Goal: Task Accomplishment & Management: Manage account settings

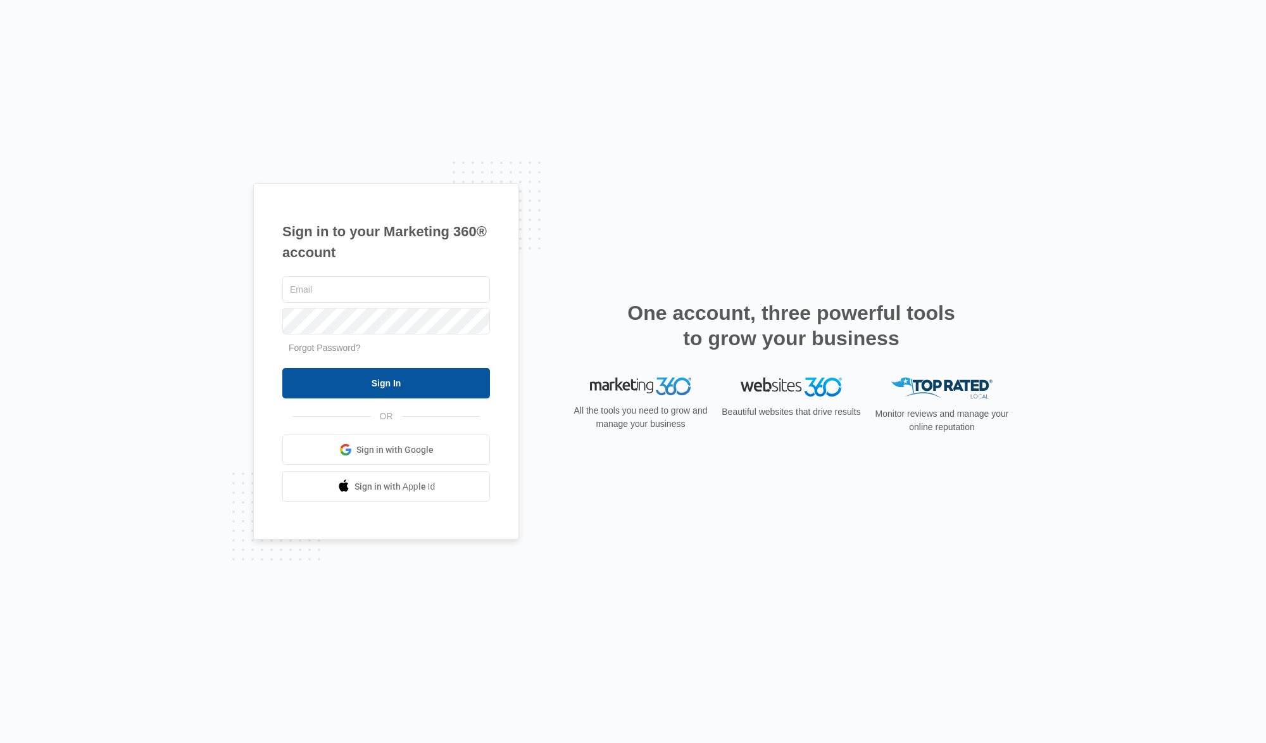
type input "[EMAIL_ADDRESS][DOMAIN_NAME]"
click at [383, 380] on input "Sign In" at bounding box center [386, 383] width 208 height 30
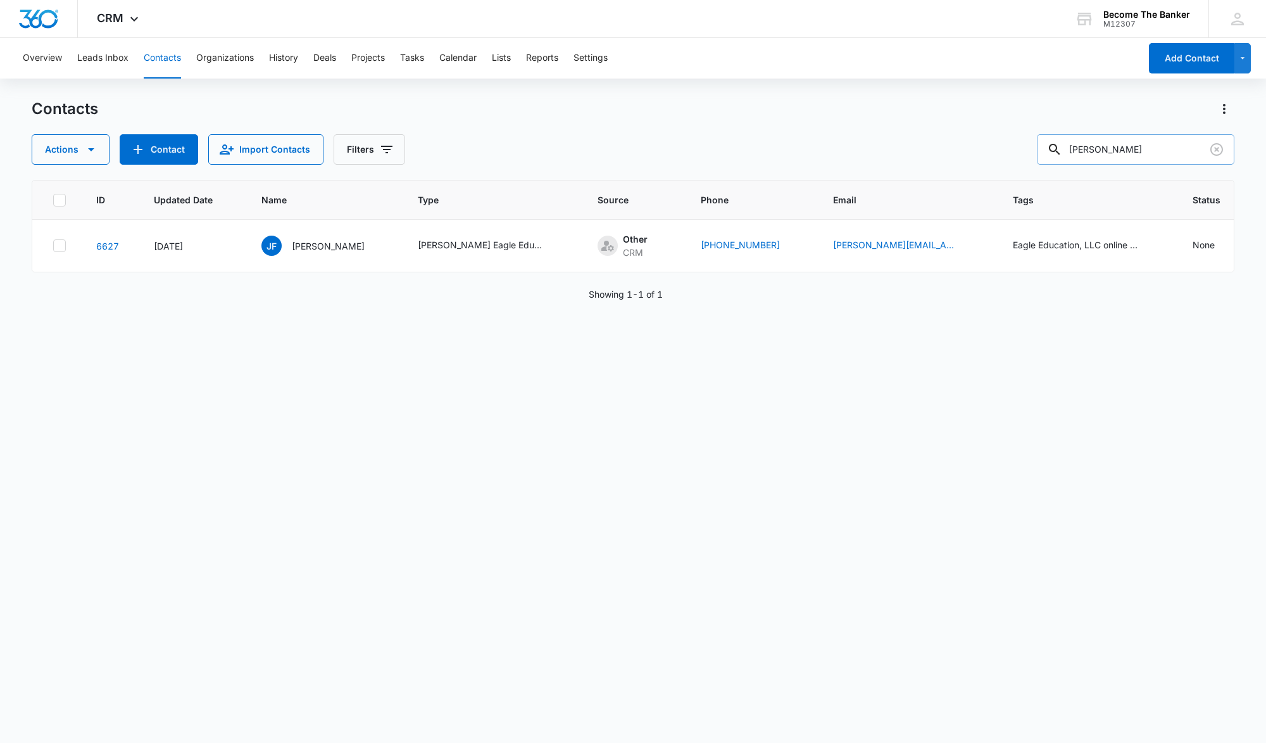
click at [1138, 149] on input "[PERSON_NAME]" at bounding box center [1136, 149] width 198 height 30
type input "j"
type input "[PERSON_NAME]"
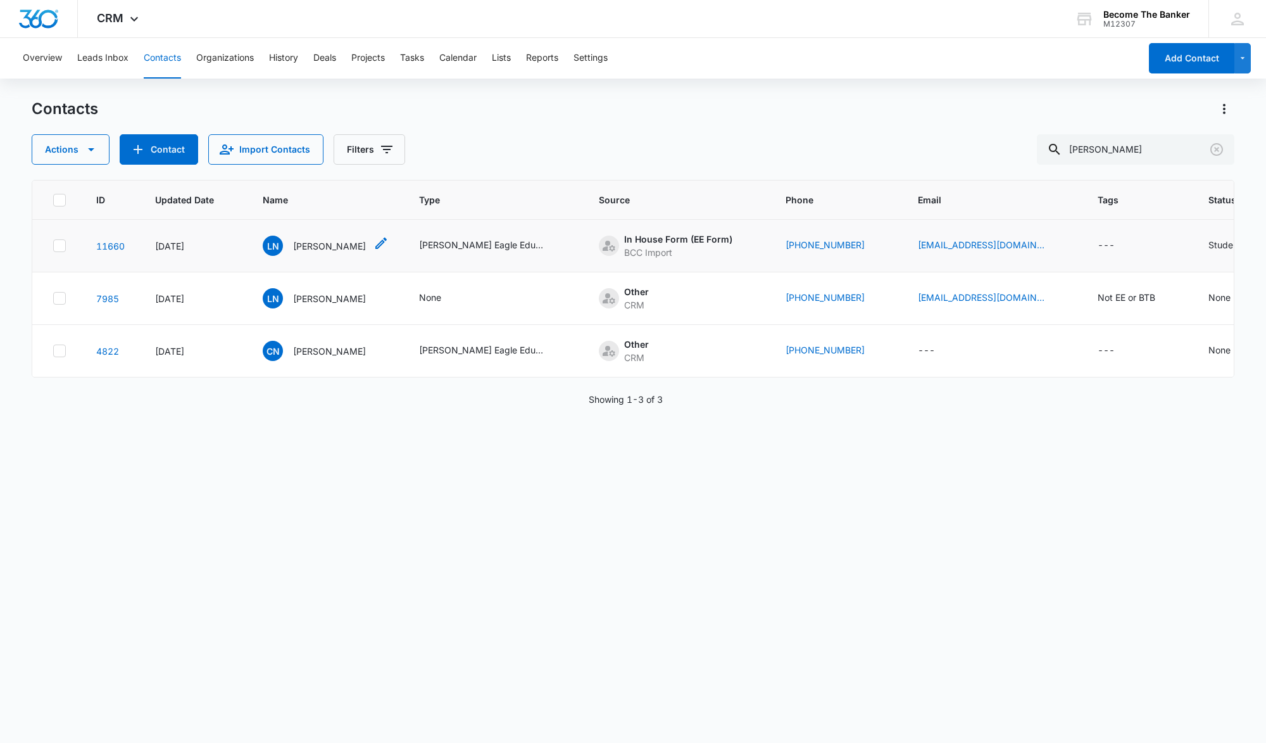
click at [271, 256] on span "LN" at bounding box center [273, 246] width 20 height 20
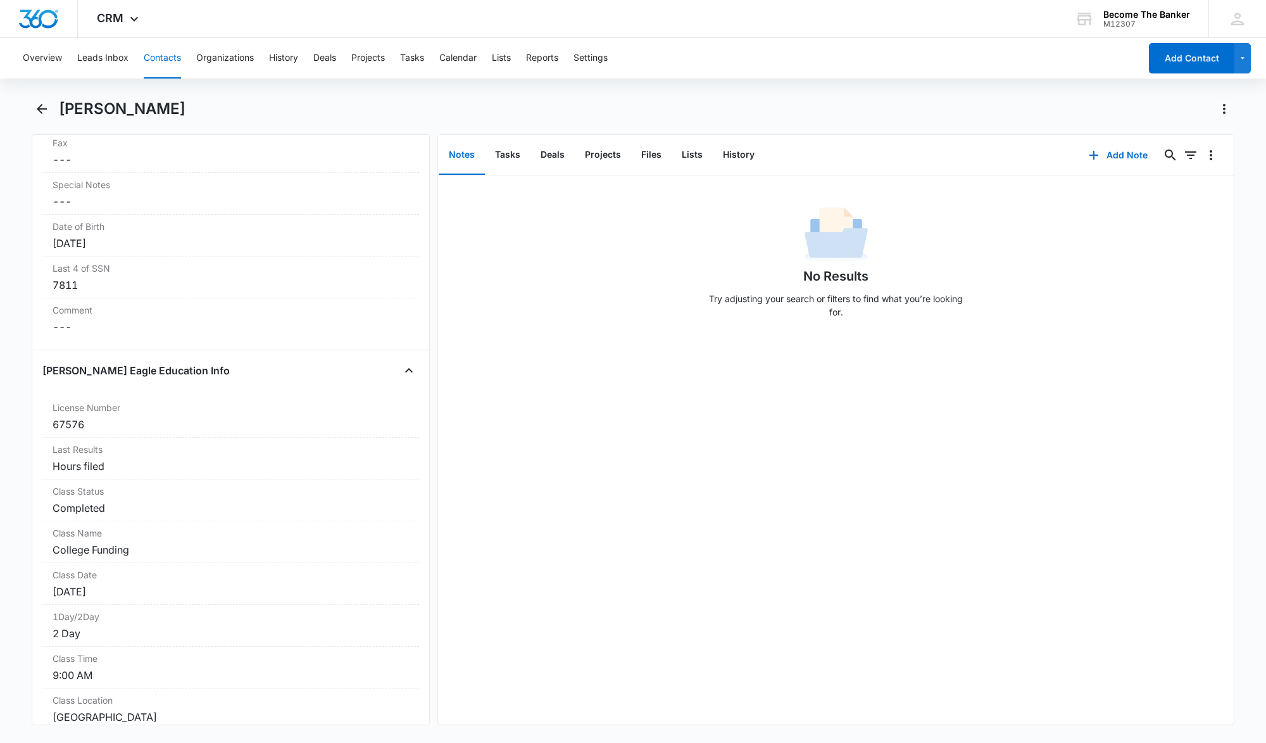
scroll to position [918, 0]
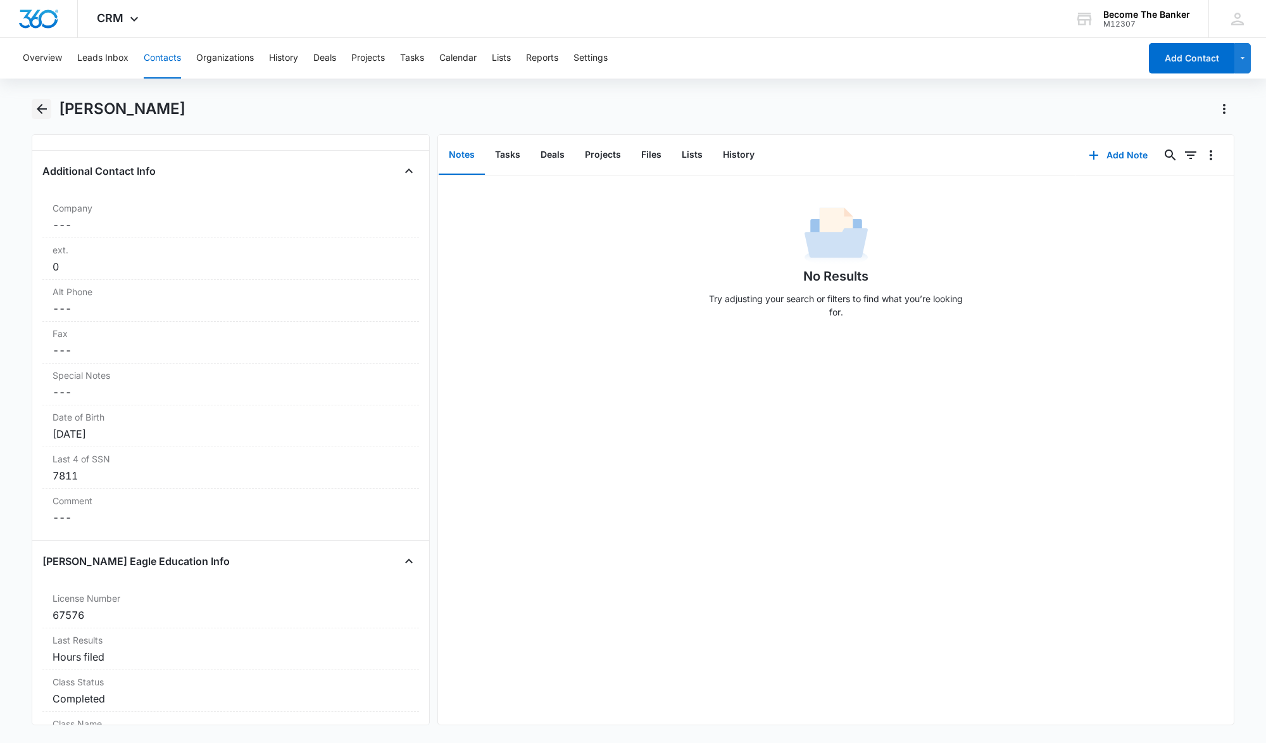
click at [40, 107] on icon "Back" at bounding box center [41, 108] width 15 height 15
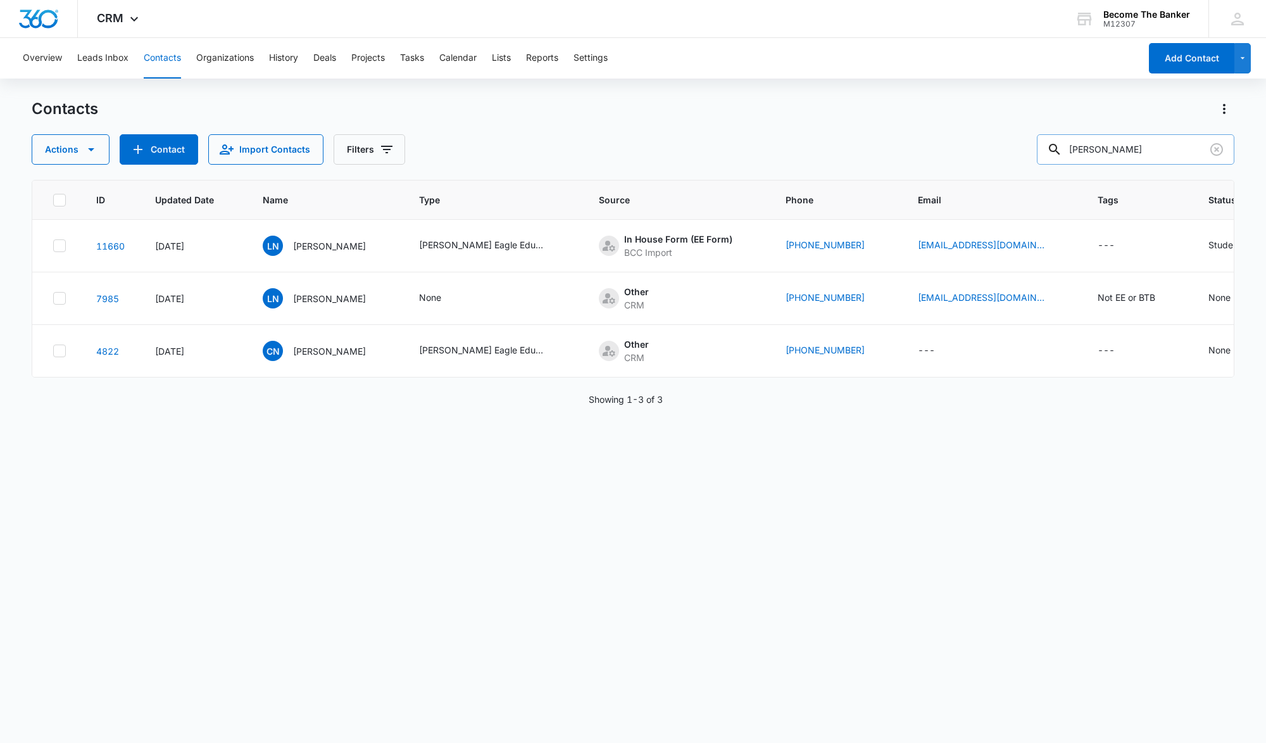
click at [1131, 148] on input "[PERSON_NAME]" at bounding box center [1136, 149] width 198 height 30
type input "n"
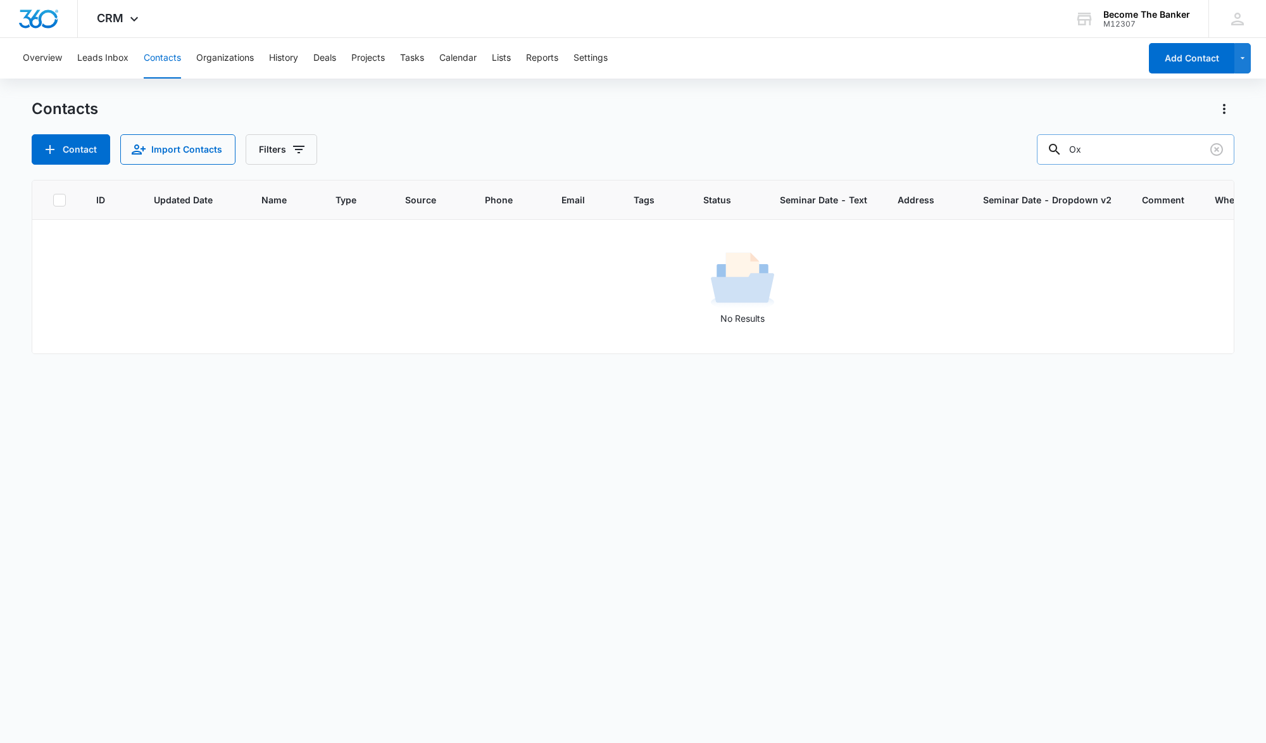
type input "O"
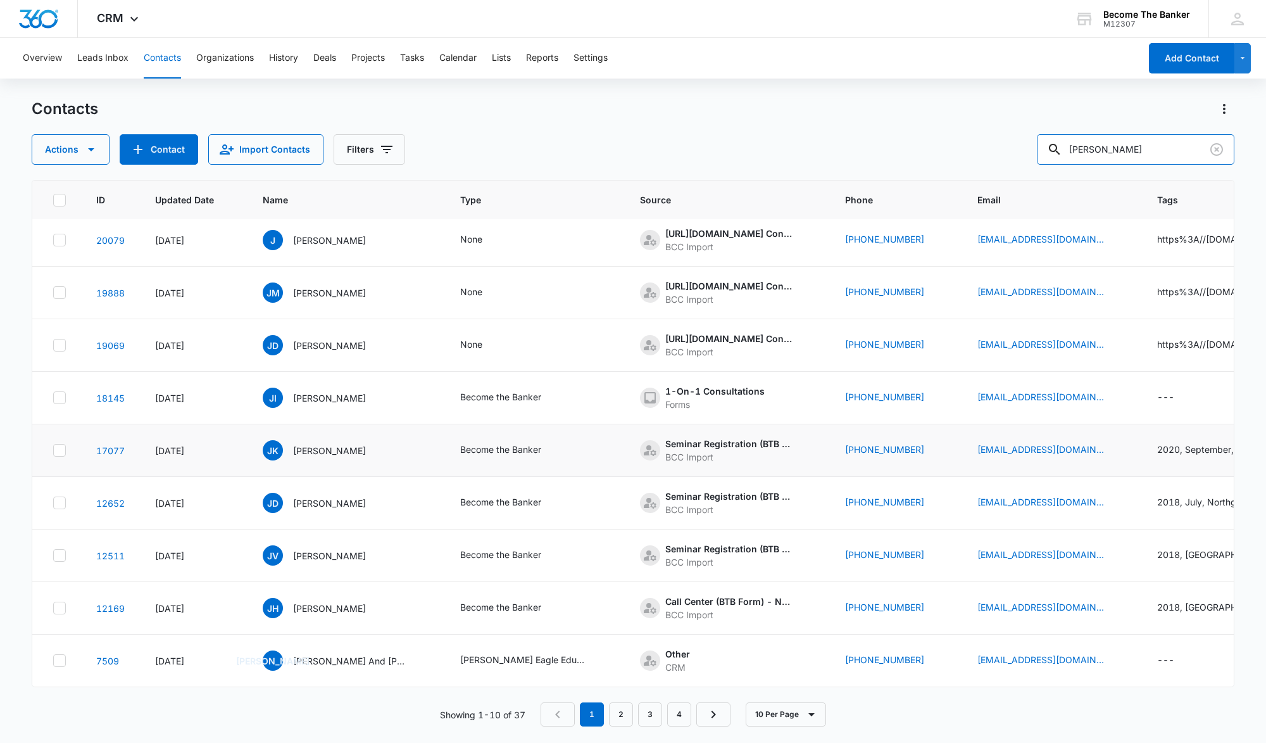
scroll to position [239, 0]
click at [620, 716] on link "2" at bounding box center [621, 714] width 24 height 24
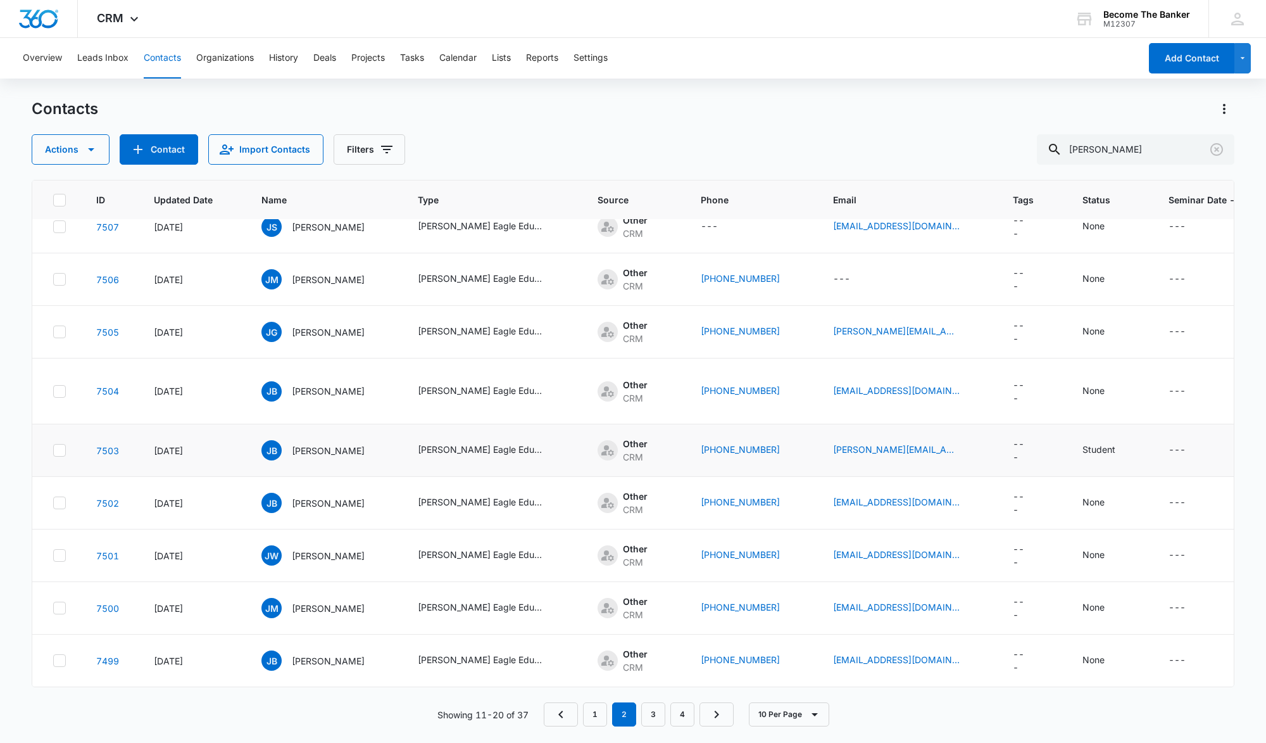
scroll to position [372, 0]
click at [654, 713] on link "3" at bounding box center [653, 714] width 24 height 24
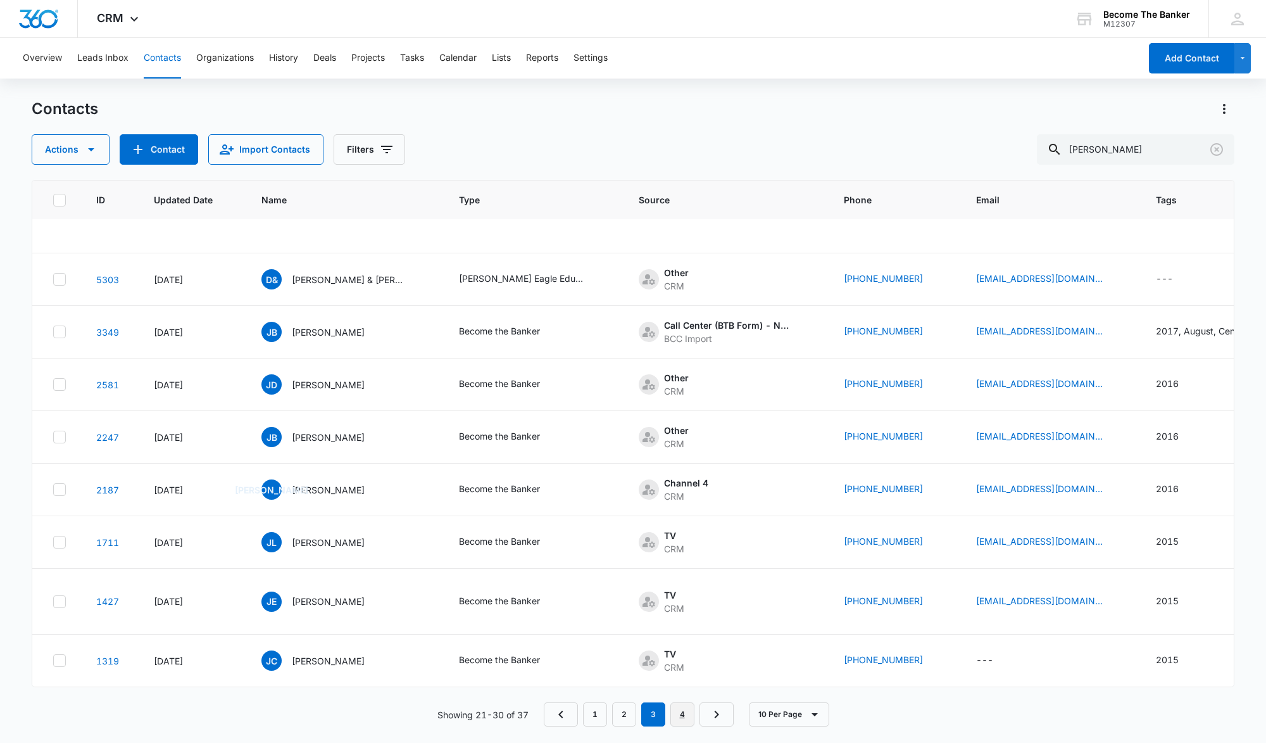
click at [681, 712] on link "4" at bounding box center [682, 714] width 24 height 24
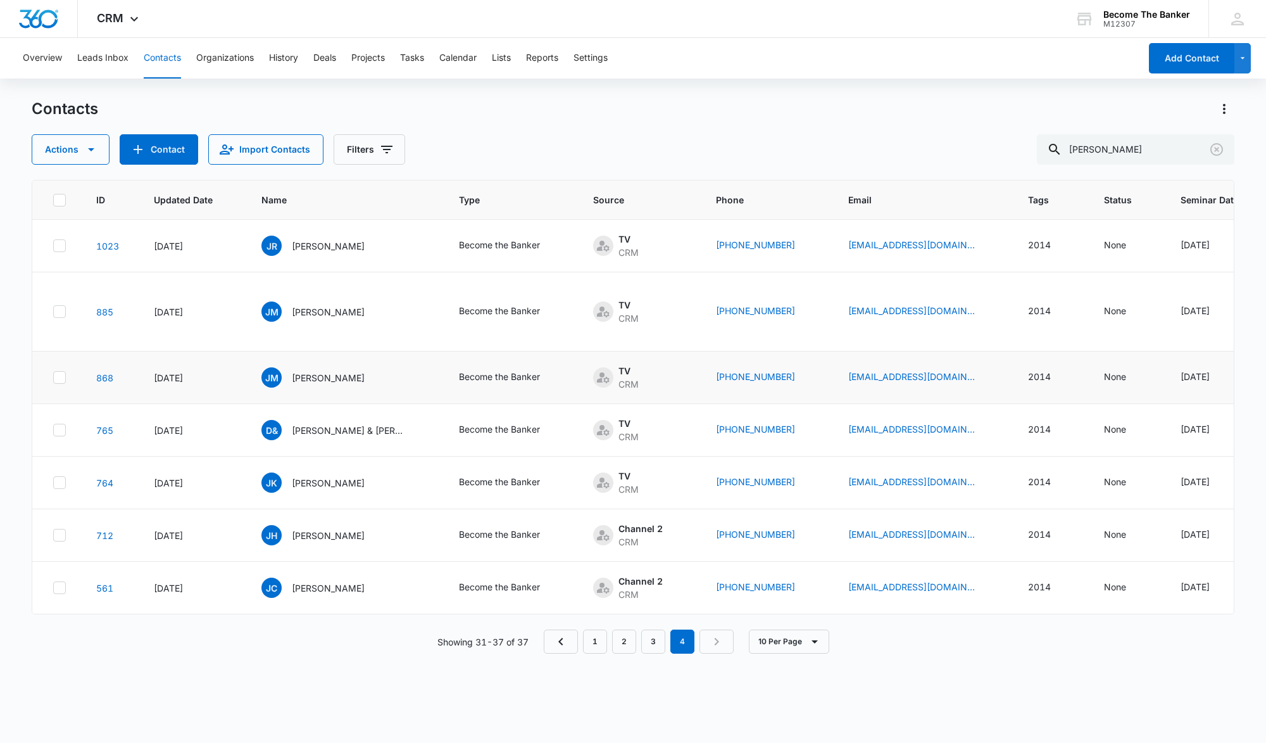
scroll to position [82, 0]
click at [1146, 148] on input "[PERSON_NAME]" at bounding box center [1136, 149] width 198 height 30
type input "J"
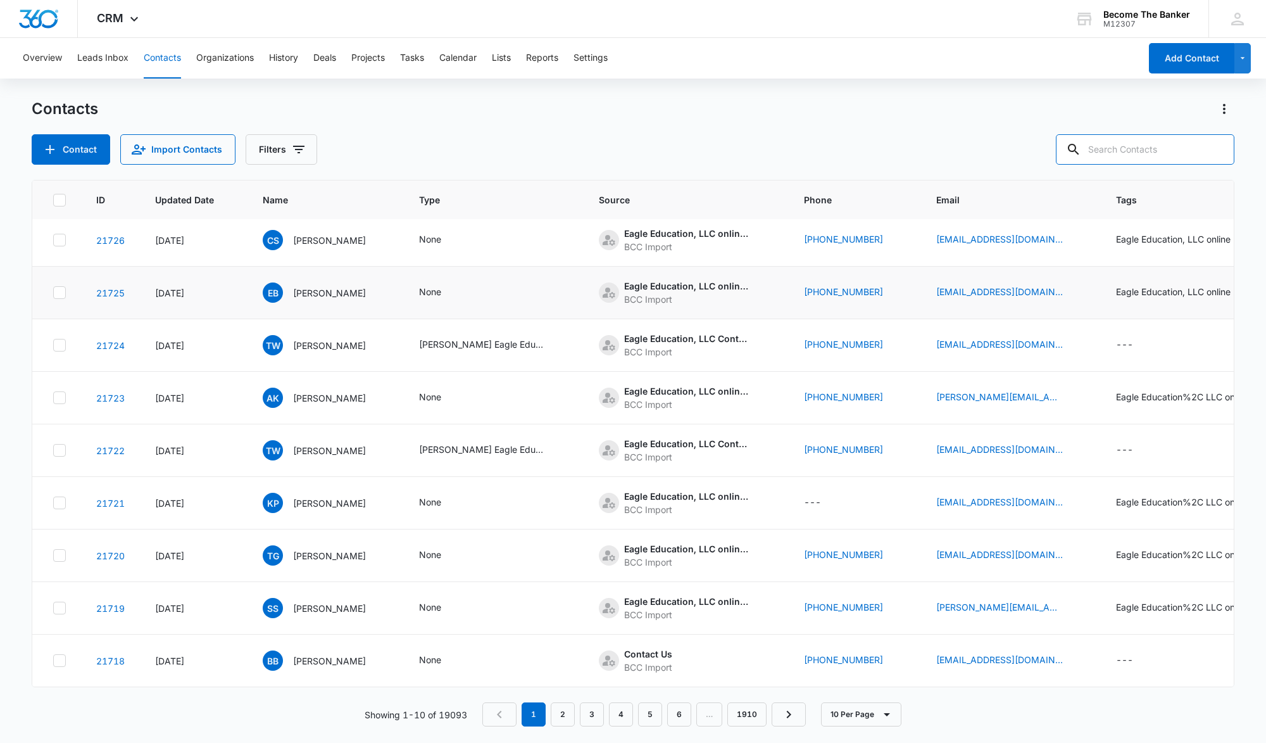
scroll to position [66, 0]
click at [560, 714] on link "2" at bounding box center [563, 714] width 24 height 24
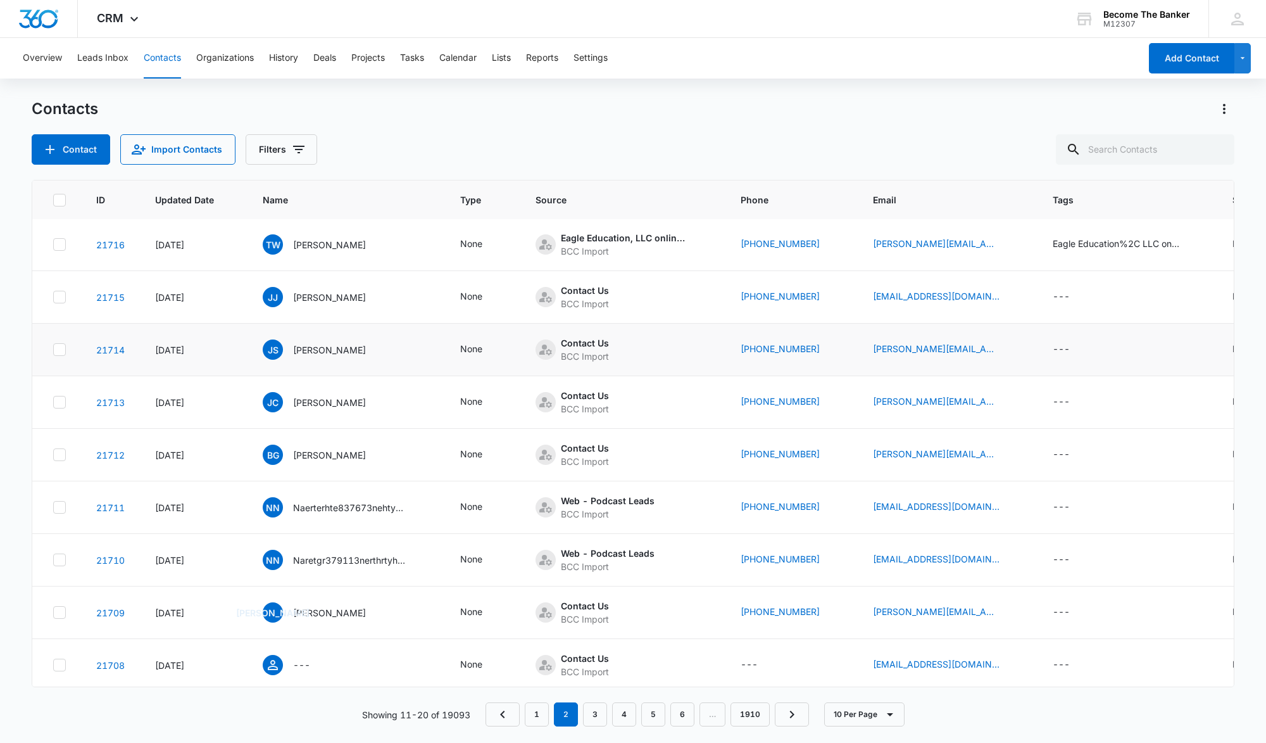
scroll to position [0, 0]
